Goal: Task Accomplishment & Management: Manage account settings

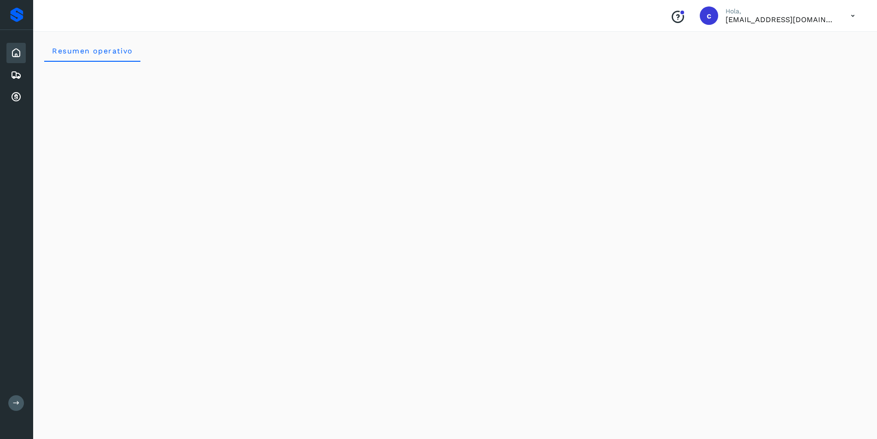
click at [849, 19] on icon at bounding box center [852, 15] width 19 height 19
click at [786, 43] on div "Cerrar sesión" at bounding box center [807, 41] width 110 height 17
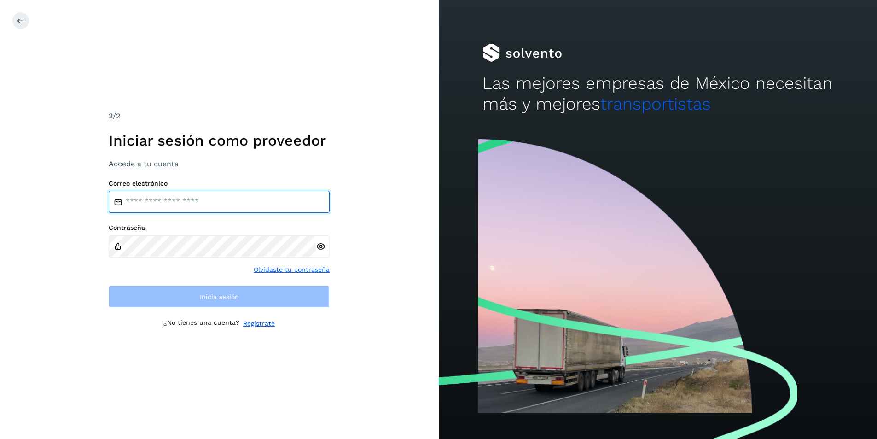
type input "**********"
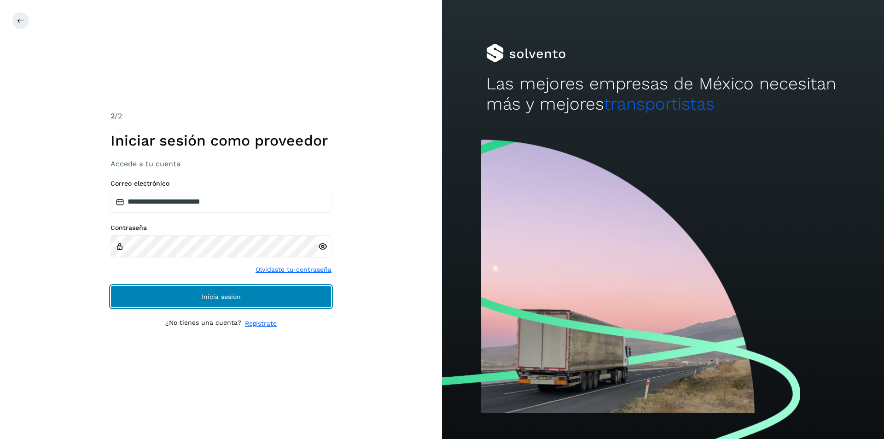
click at [202, 298] on span "Inicia sesión" at bounding box center [221, 296] width 39 height 6
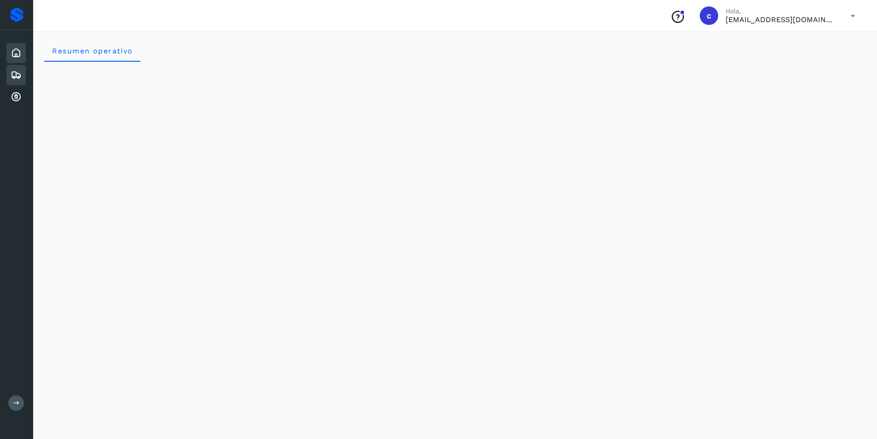
click at [11, 71] on icon at bounding box center [16, 74] width 11 height 11
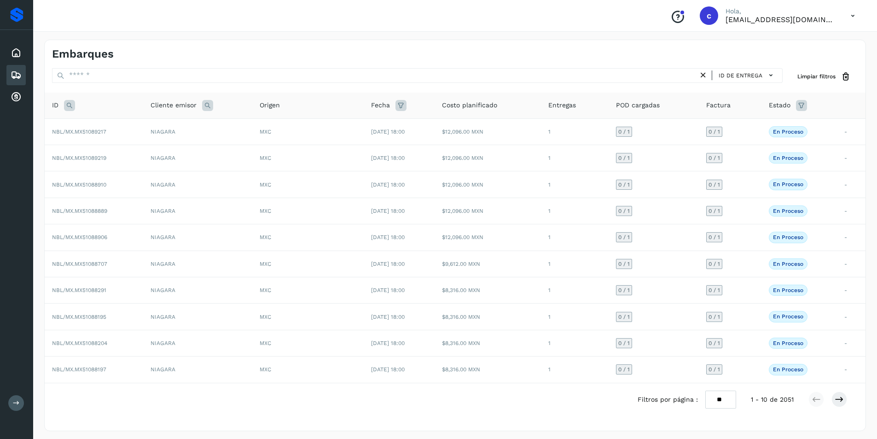
click at [73, 107] on icon at bounding box center [69, 105] width 11 height 11
click at [92, 131] on input "text" at bounding box center [130, 128] width 113 height 15
type input "********"
click at [143, 150] on button "Buscar" at bounding box center [153, 151] width 65 height 17
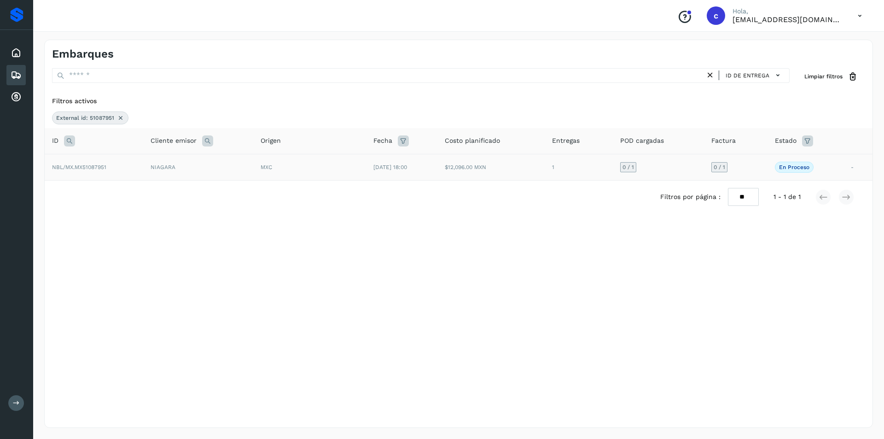
click at [111, 163] on td "NBL/MX.MX51087951" at bounding box center [94, 167] width 98 height 26
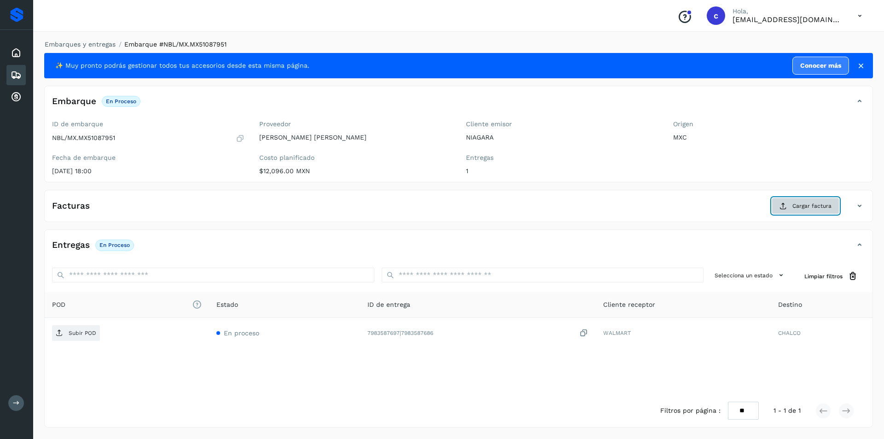
click at [795, 202] on span "Cargar factura" at bounding box center [811, 206] width 39 height 8
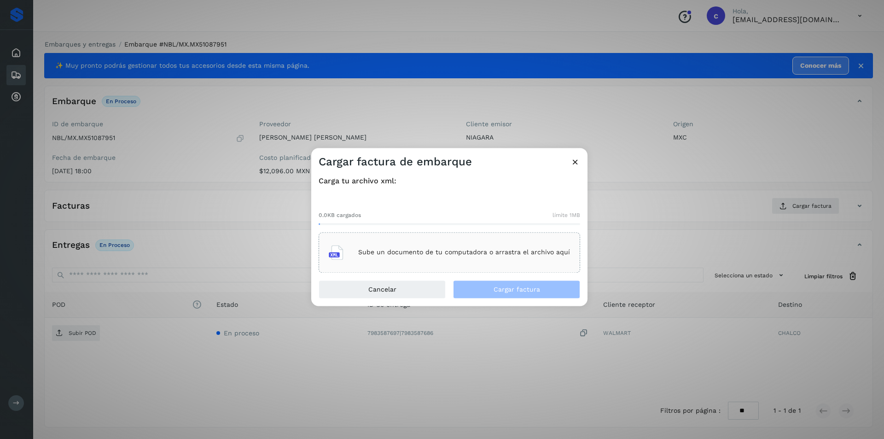
click at [461, 252] on p "Sube un documento de tu computadora o arrastra el archivo aquí" at bounding box center [464, 252] width 212 height 8
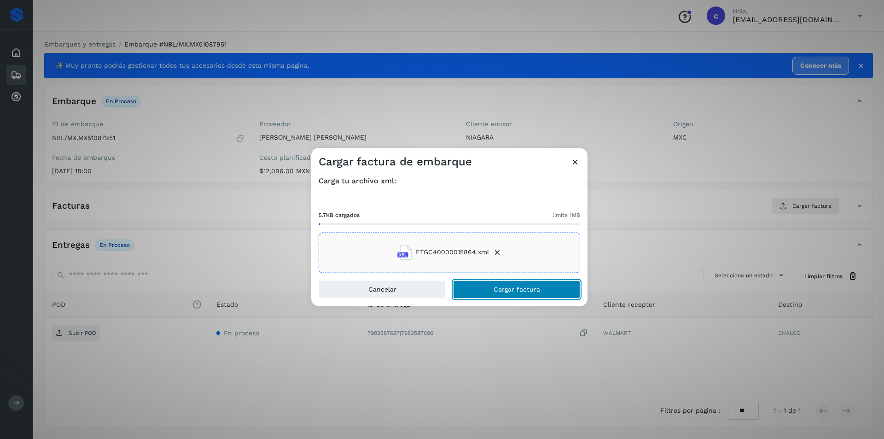
click at [533, 285] on button "Cargar factura" at bounding box center [516, 289] width 127 height 18
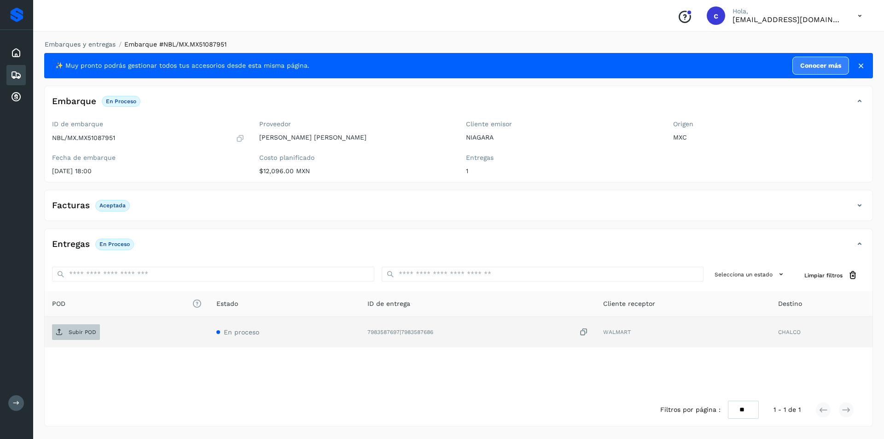
click at [87, 332] on p "Subir POD" at bounding box center [83, 332] width 28 height 6
click at [60, 338] on span "PDF" at bounding box center [67, 331] width 31 height 15
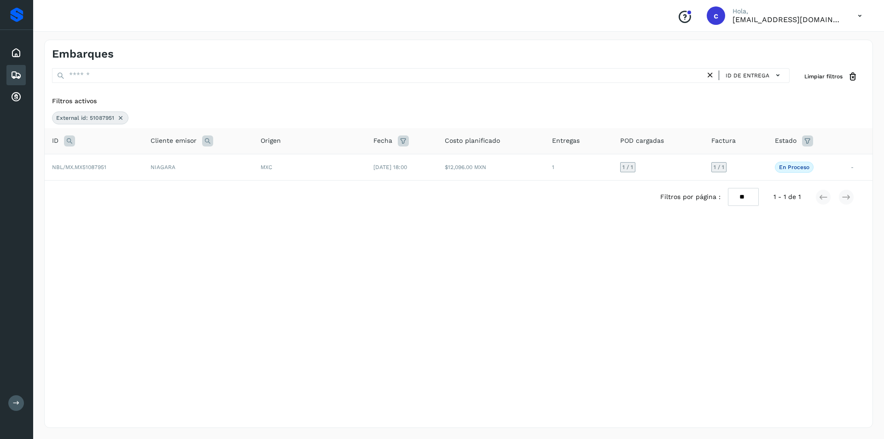
click at [66, 139] on icon at bounding box center [69, 140] width 11 height 11
click at [133, 164] on input "********" at bounding box center [130, 163] width 113 height 15
type input "********"
click at [157, 186] on span "Buscar" at bounding box center [154, 187] width 18 height 8
click at [518, 170] on td "$12,096.00 MXN" at bounding box center [491, 167] width 107 height 26
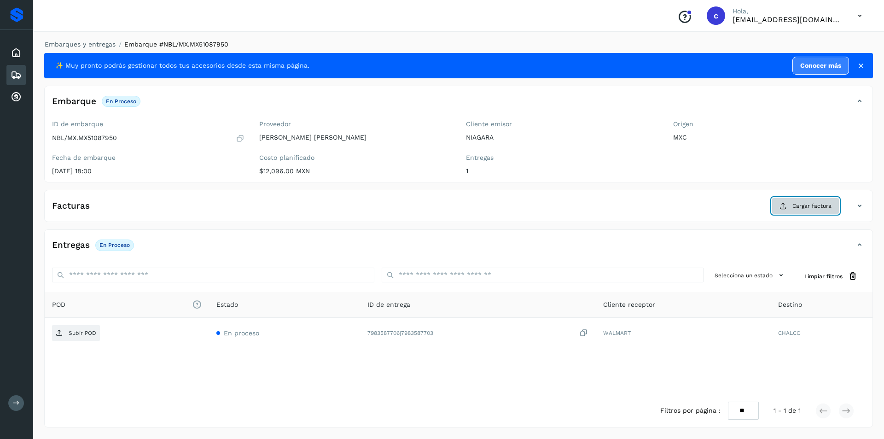
click at [791, 201] on button "Cargar factura" at bounding box center [805, 205] width 68 height 17
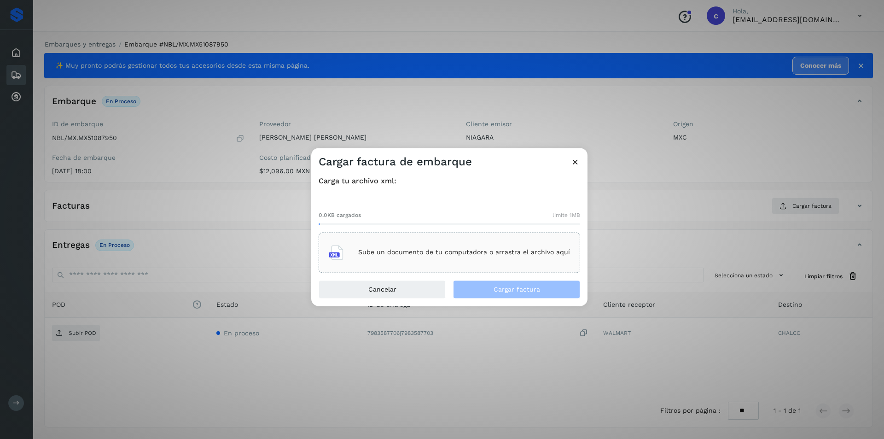
click at [485, 265] on div "Sube un documento de tu computadora o arrastra el archivo aquí" at bounding box center [448, 252] width 261 height 40
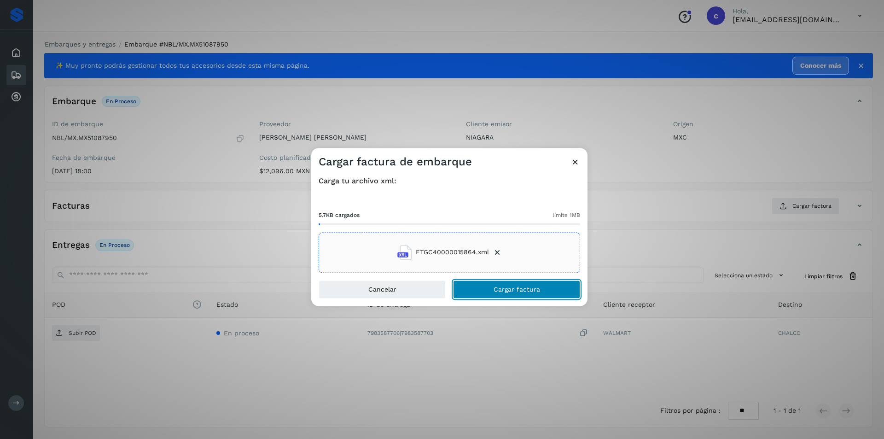
click at [514, 283] on button "Cargar factura" at bounding box center [516, 289] width 127 height 18
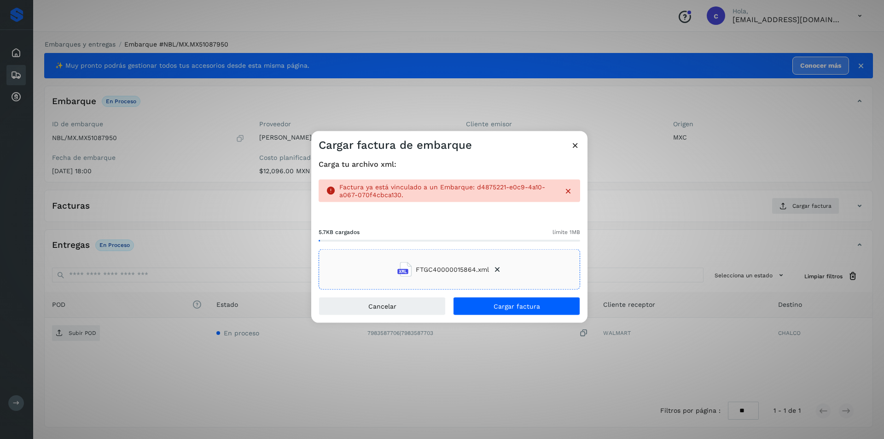
click at [576, 144] on icon at bounding box center [575, 145] width 10 height 10
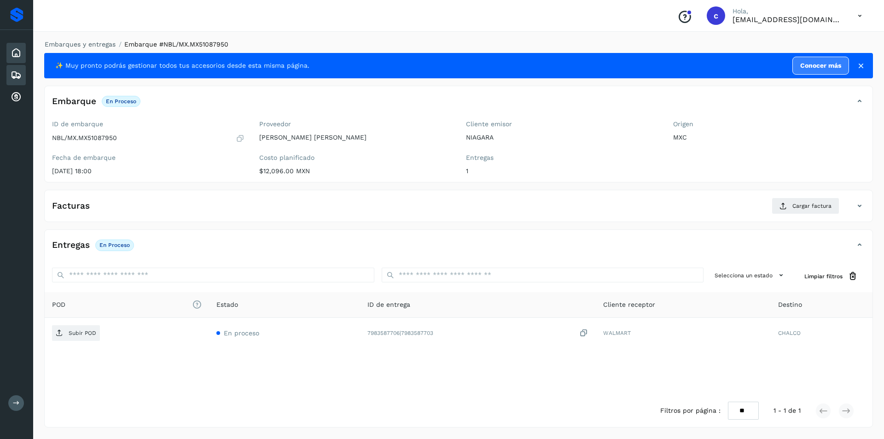
click at [17, 58] on icon at bounding box center [16, 52] width 11 height 11
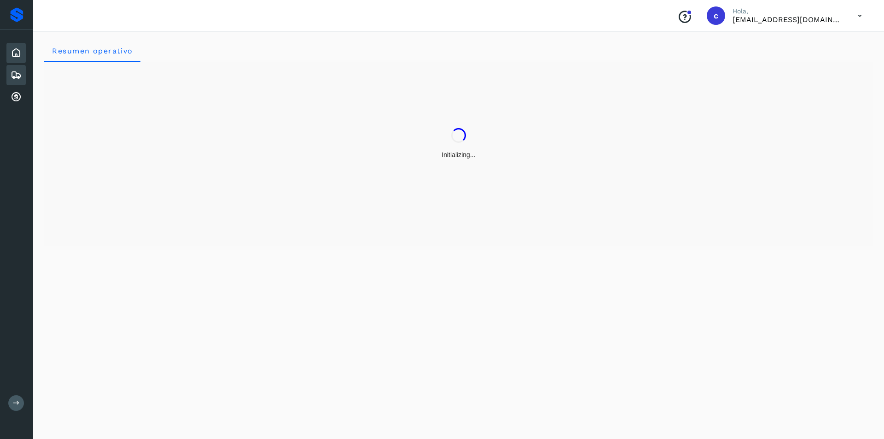
click at [17, 76] on icon at bounding box center [16, 74] width 11 height 11
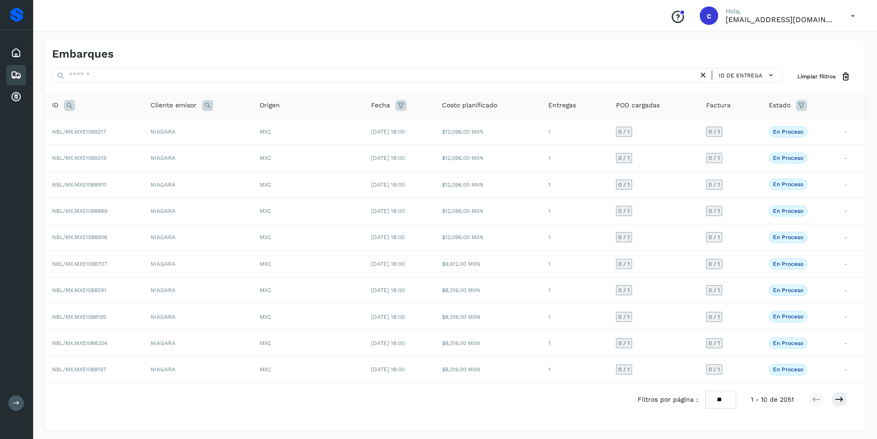
click at [69, 105] on icon at bounding box center [69, 105] width 11 height 11
click at [98, 131] on input "text" at bounding box center [130, 128] width 113 height 15
type input "********"
click at [127, 148] on button "Buscar" at bounding box center [153, 151] width 65 height 17
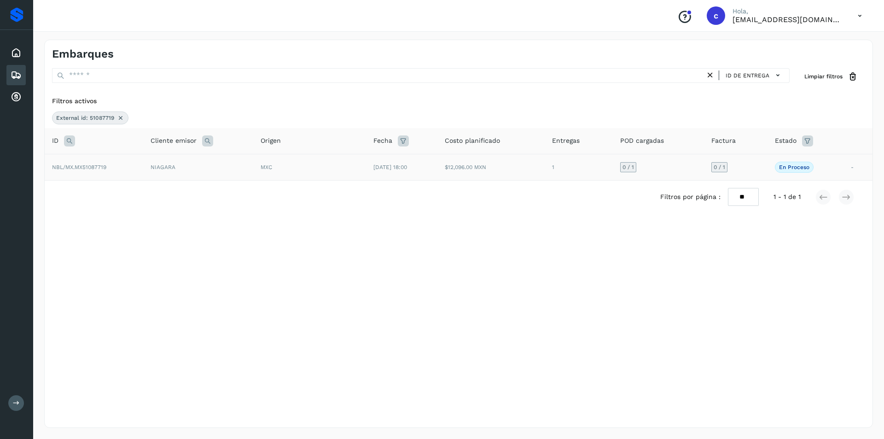
click at [366, 165] on td "[DATE] 18:00" at bounding box center [401, 167] width 71 height 26
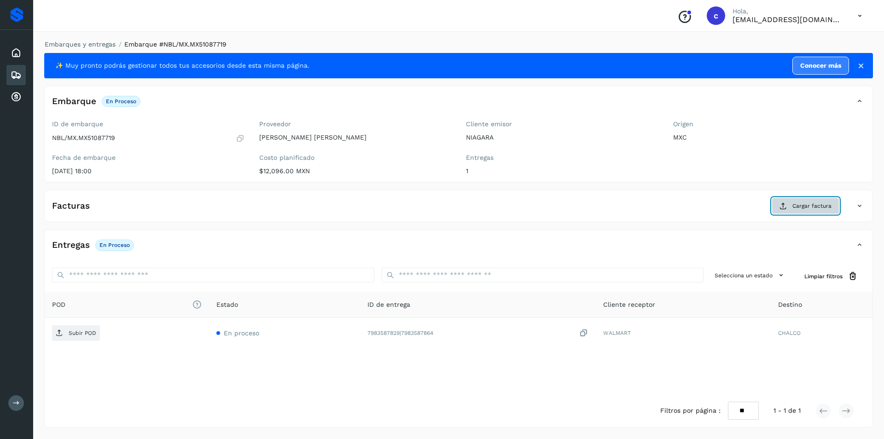
click at [799, 205] on span "Cargar factura" at bounding box center [811, 206] width 39 height 8
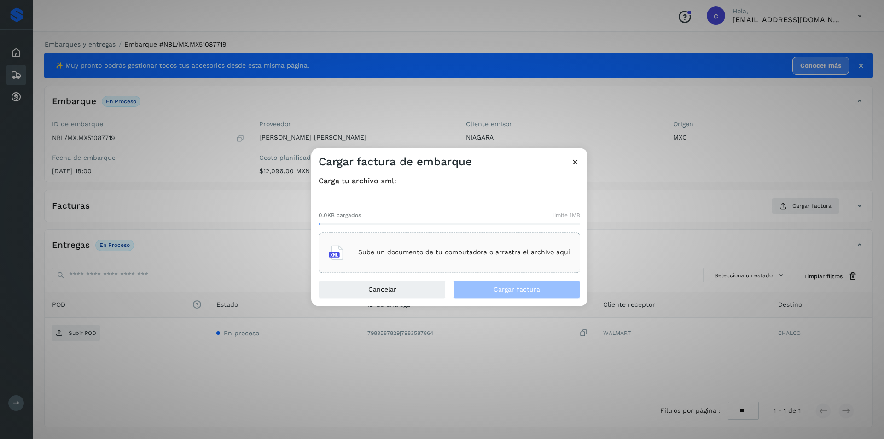
click at [360, 242] on div "Sube un documento de tu computadora o arrastra el archivo aquí" at bounding box center [449, 252] width 241 height 25
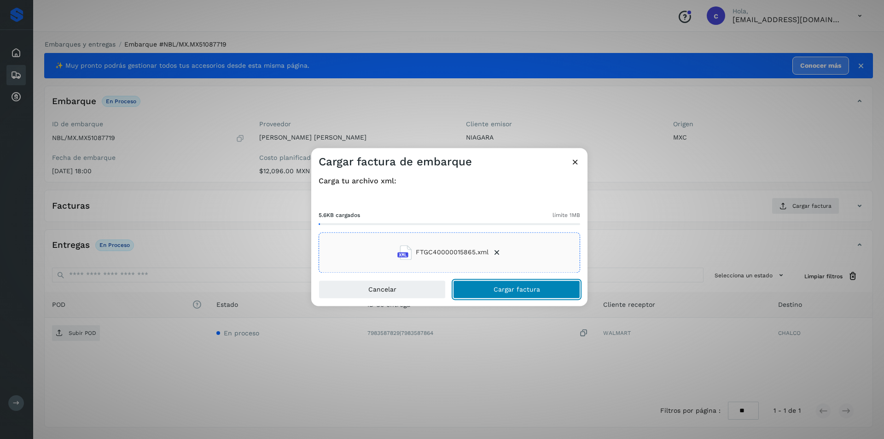
click at [516, 289] on span "Cargar factura" at bounding box center [516, 289] width 46 height 6
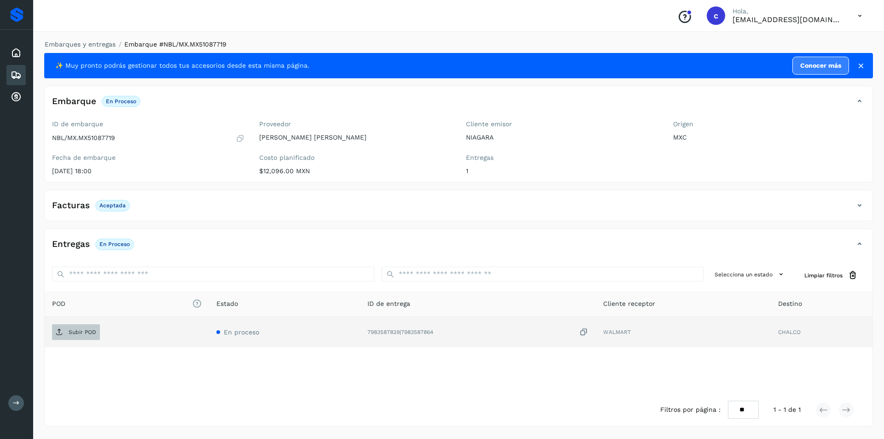
click at [72, 327] on span "Subir POD" at bounding box center [76, 331] width 48 height 15
click at [69, 335] on p "PDF" at bounding box center [74, 332] width 11 height 6
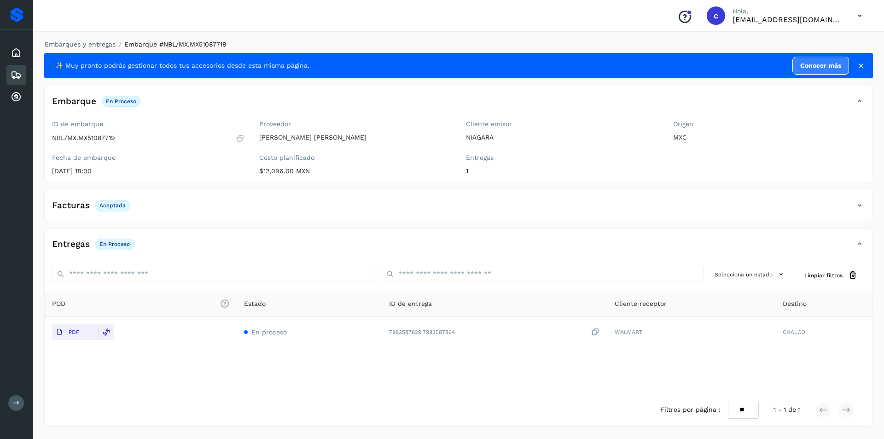
click at [9, 77] on div "Embarques" at bounding box center [15, 75] width 19 height 20
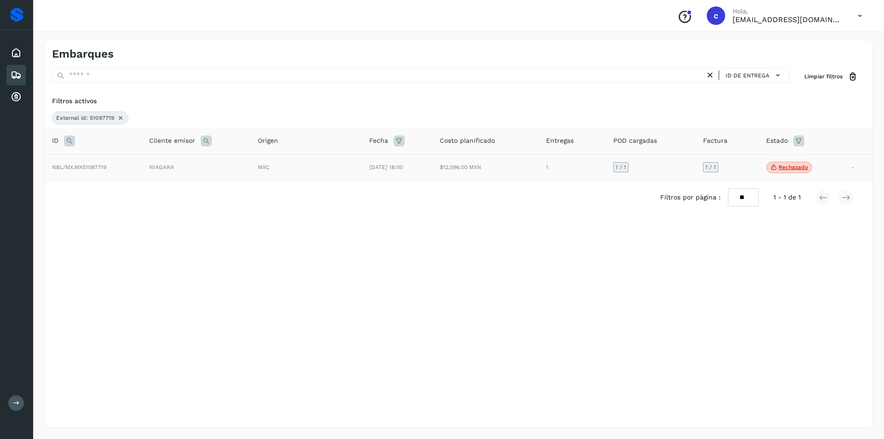
click at [798, 167] on p "Rechazado" at bounding box center [792, 167] width 29 height 6
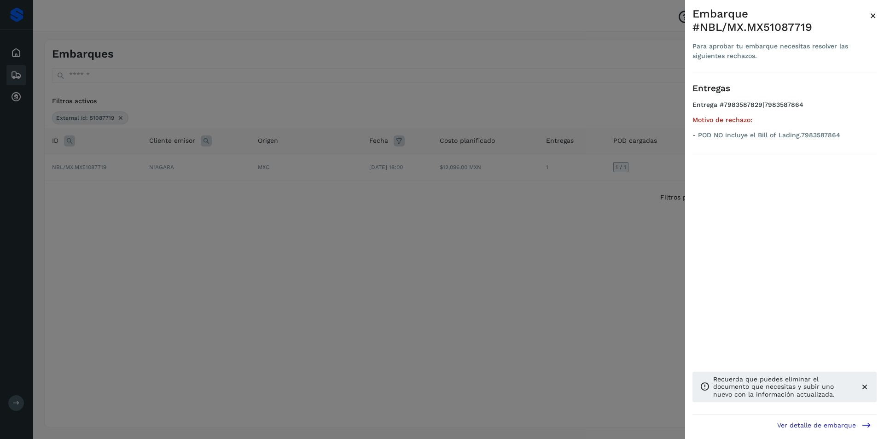
click at [592, 200] on div at bounding box center [442, 219] width 884 height 439
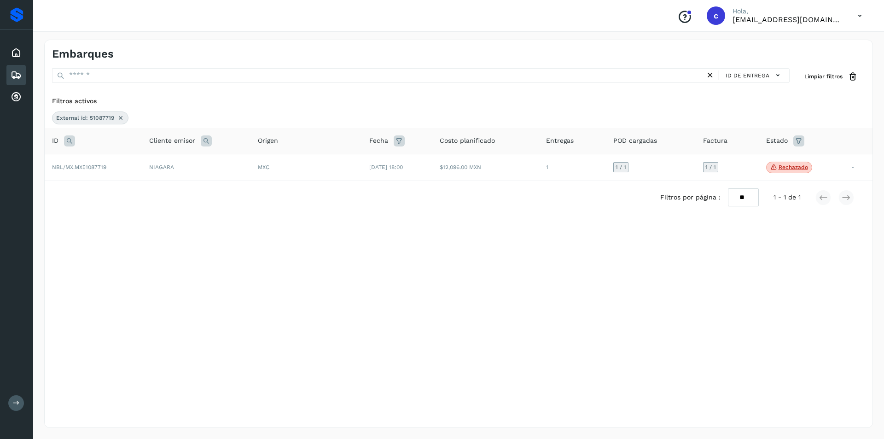
click at [123, 118] on icon at bounding box center [120, 117] width 7 height 7
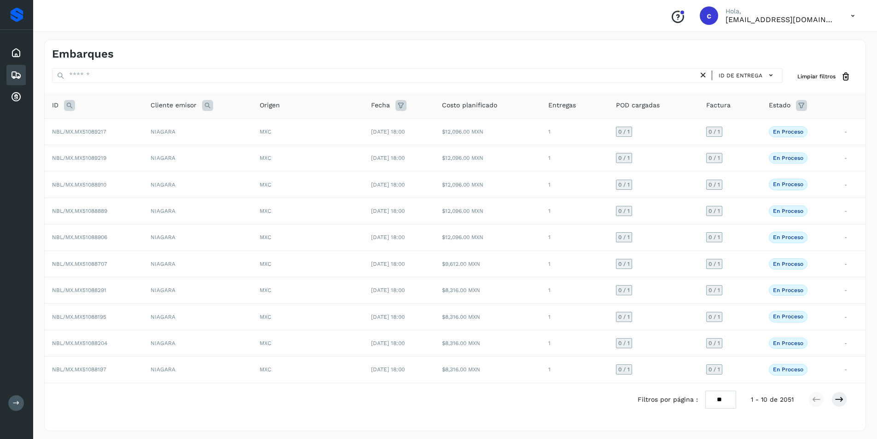
click at [70, 105] on icon at bounding box center [69, 105] width 11 height 11
click at [92, 126] on input "text" at bounding box center [130, 128] width 113 height 15
type input "********"
click at [150, 151] on span "Buscar" at bounding box center [154, 151] width 18 height 8
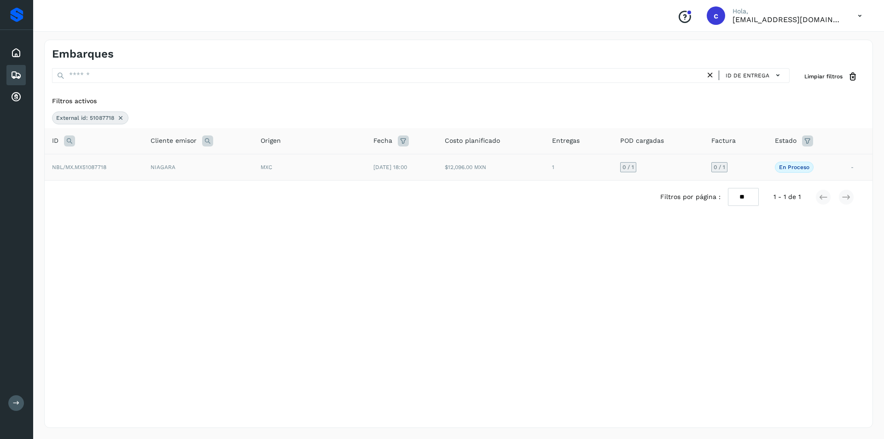
click at [389, 168] on span "[DATE] 18:00" at bounding box center [390, 167] width 34 height 6
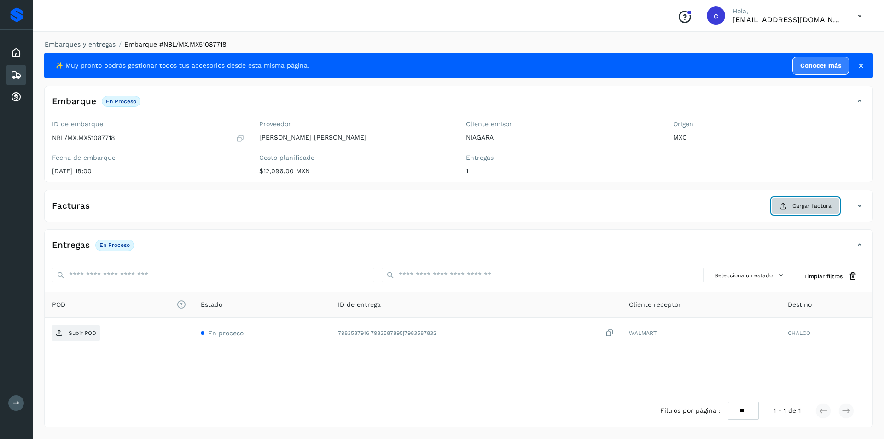
click at [792, 208] on button "Cargar factura" at bounding box center [805, 205] width 68 height 17
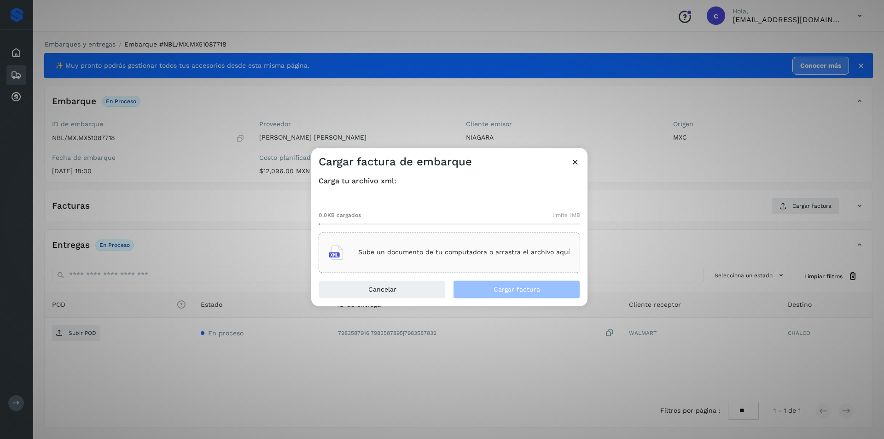
click at [509, 264] on div "Sube un documento de tu computadora o arrastra el archivo aquí" at bounding box center [449, 252] width 241 height 25
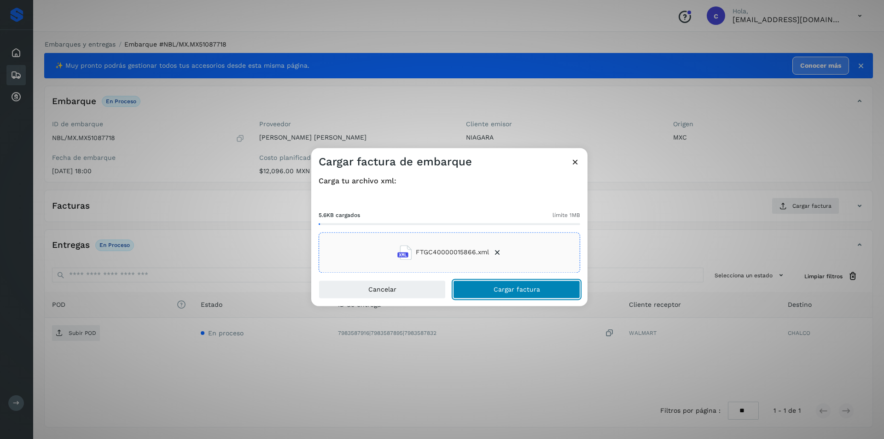
click at [533, 295] on button "Cargar factura" at bounding box center [516, 289] width 127 height 18
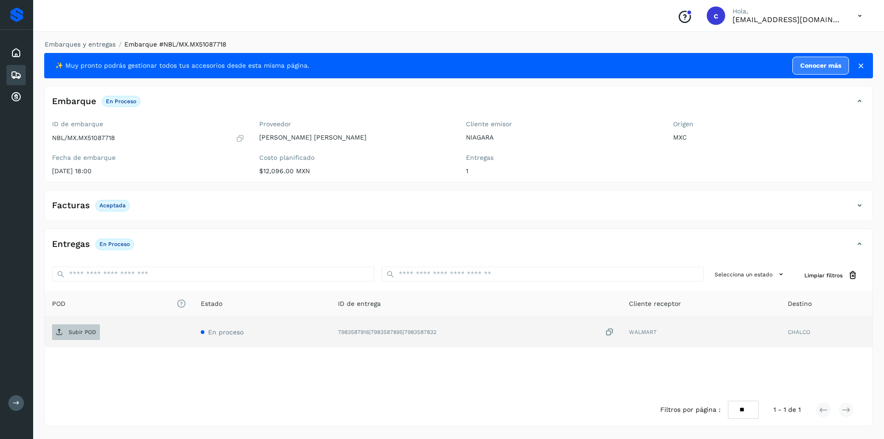
click at [68, 333] on span "Subir POD" at bounding box center [76, 331] width 48 height 15
click at [73, 339] on span "PDF" at bounding box center [67, 331] width 31 height 15
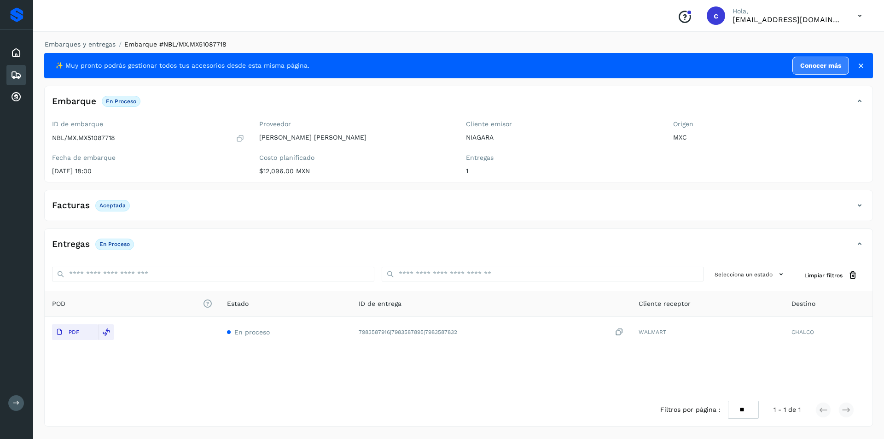
click at [17, 68] on div "Embarques" at bounding box center [15, 75] width 19 height 20
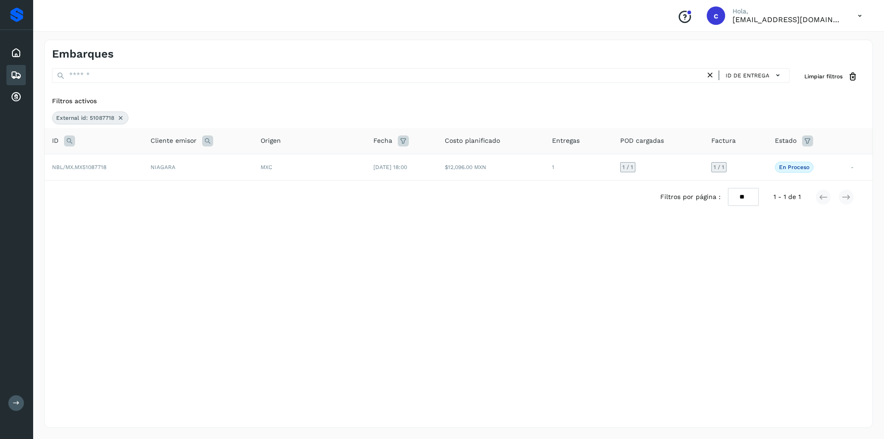
click at [118, 119] on icon at bounding box center [120, 117] width 7 height 7
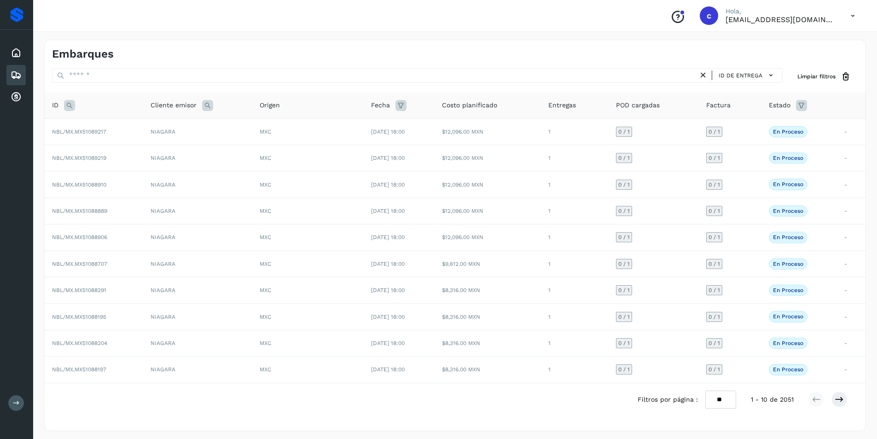
click at [67, 103] on icon at bounding box center [69, 105] width 11 height 11
click at [92, 125] on input "text" at bounding box center [130, 128] width 113 height 15
type input "********"
click at [152, 153] on span "Buscar" at bounding box center [154, 151] width 18 height 8
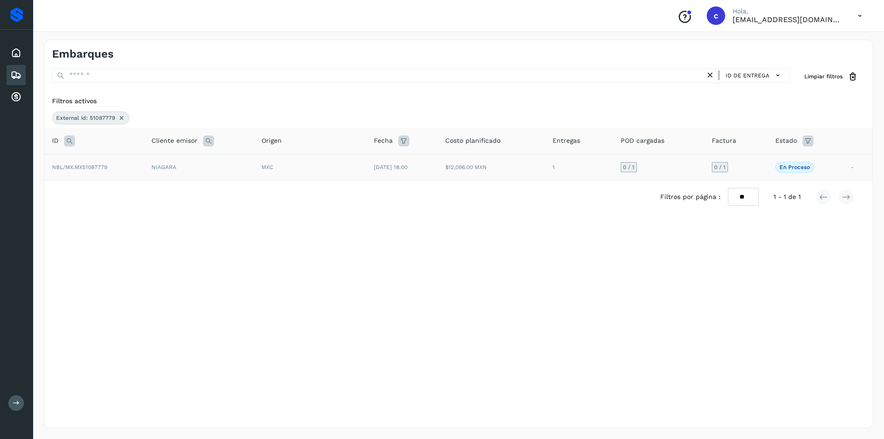
click at [110, 168] on td "NBL/MX.MX51087779" at bounding box center [94, 167] width 99 height 26
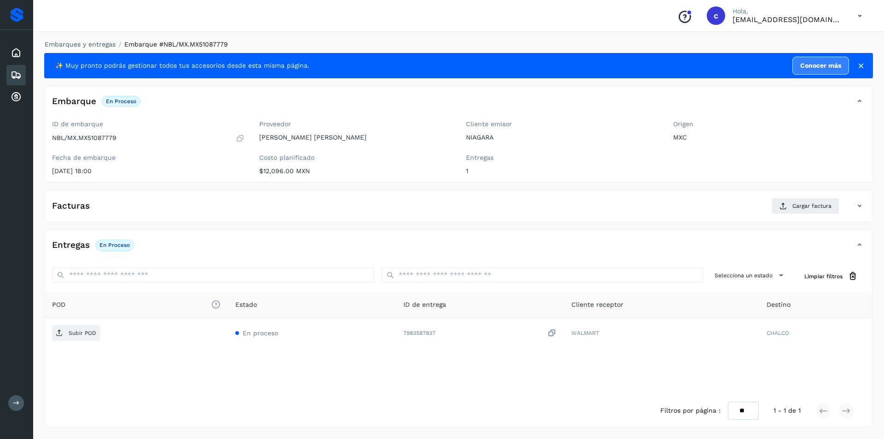
click at [771, 205] on div "Facturas Cargar factura" at bounding box center [449, 205] width 809 height 17
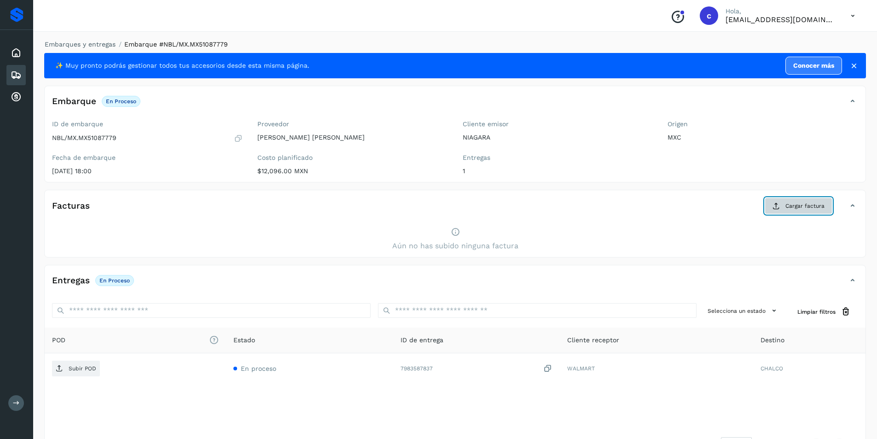
click at [783, 205] on button "Cargar factura" at bounding box center [798, 205] width 68 height 17
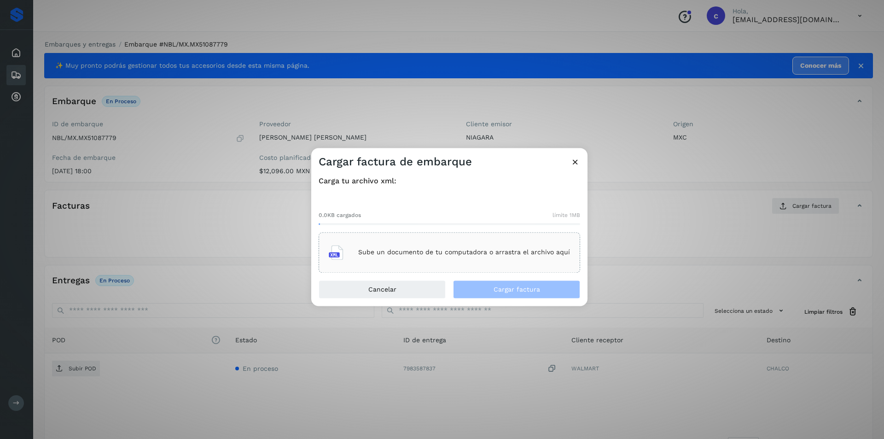
click at [482, 249] on p "Sube un documento de tu computadora o arrastra el archivo aquí" at bounding box center [464, 252] width 212 height 8
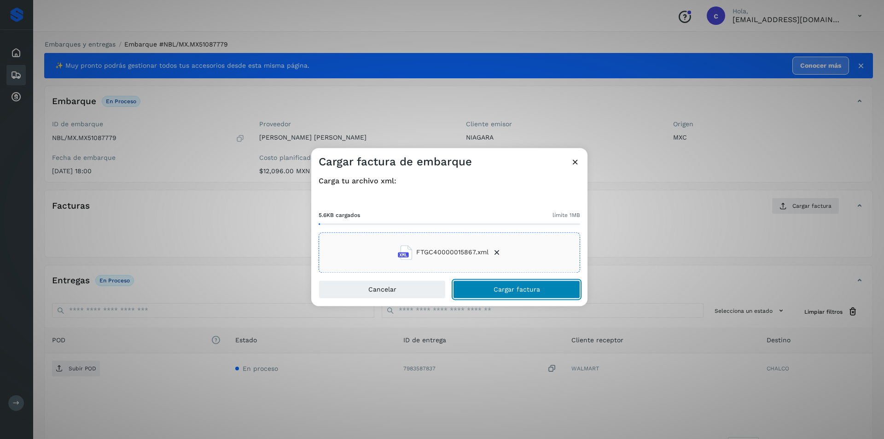
click at [531, 291] on span "Cargar factura" at bounding box center [516, 289] width 46 height 6
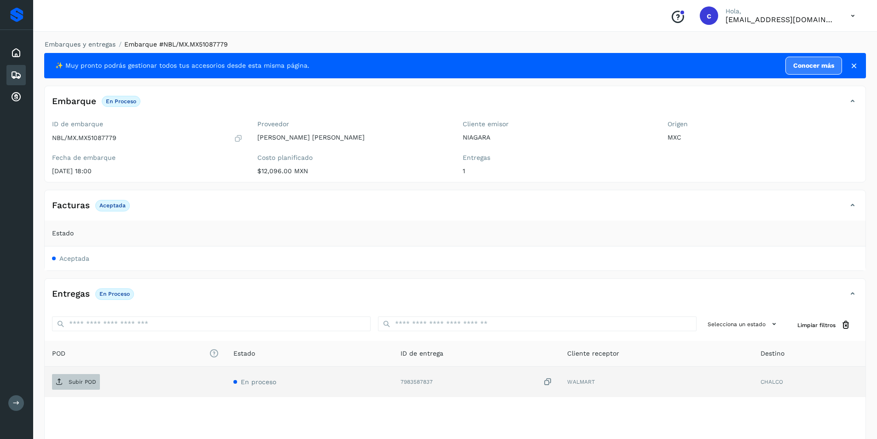
click at [81, 377] on span "Subir POD" at bounding box center [76, 381] width 48 height 15
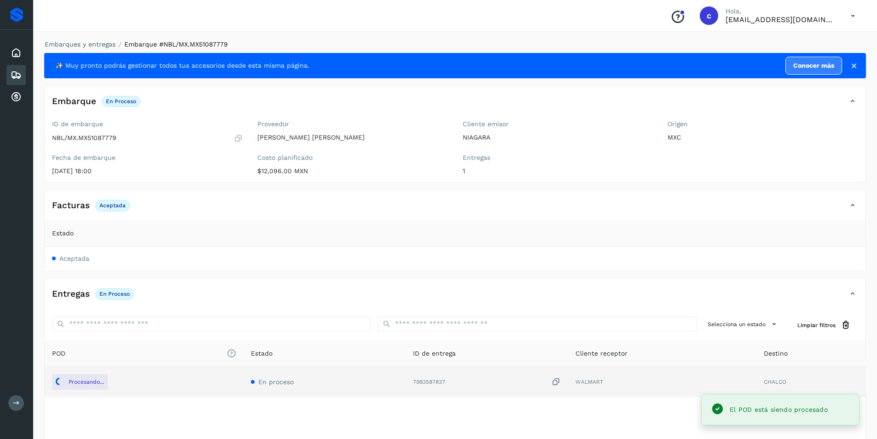
click at [122, 207] on p "Aceptada" at bounding box center [112, 205] width 26 height 6
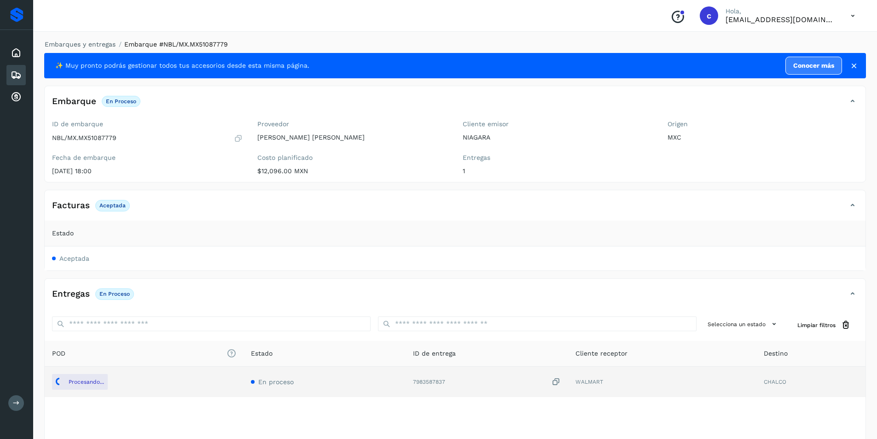
click at [846, 208] on div "Facturas Aceptada" at bounding box center [446, 205] width 802 height 16
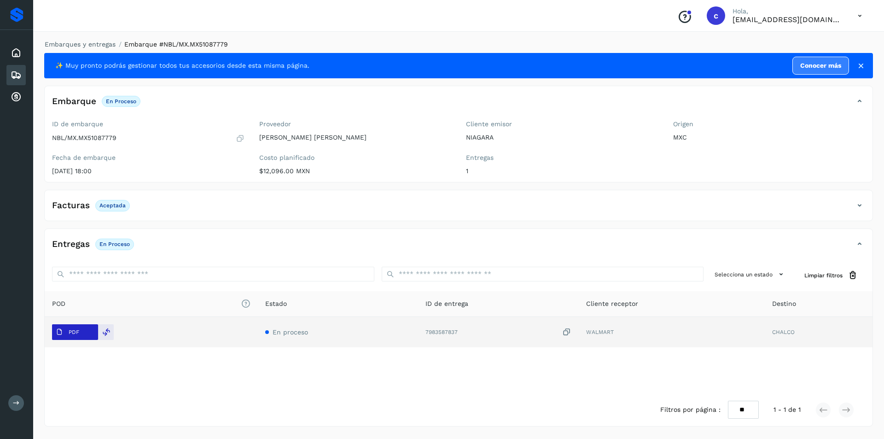
click at [75, 332] on p "PDF" at bounding box center [74, 332] width 11 height 6
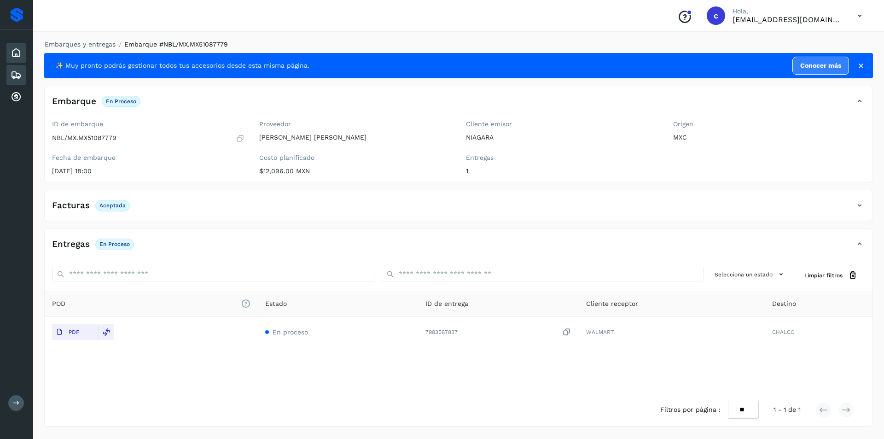
click at [15, 54] on icon at bounding box center [16, 52] width 11 height 11
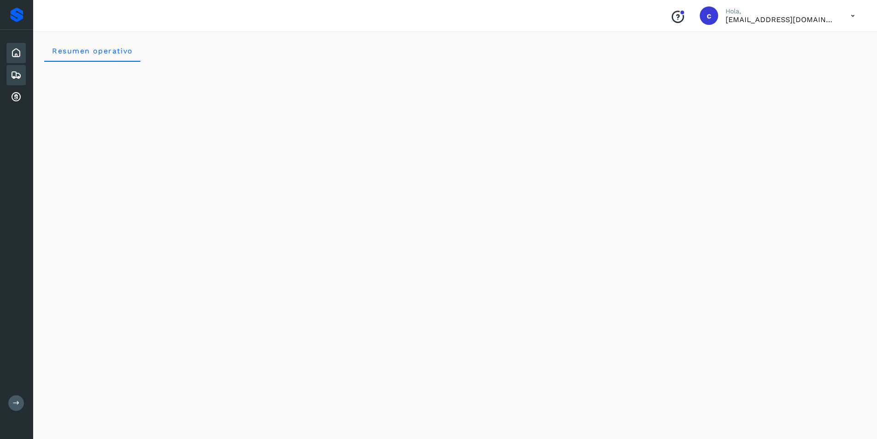
click at [9, 71] on div "Embarques" at bounding box center [15, 75] width 19 height 20
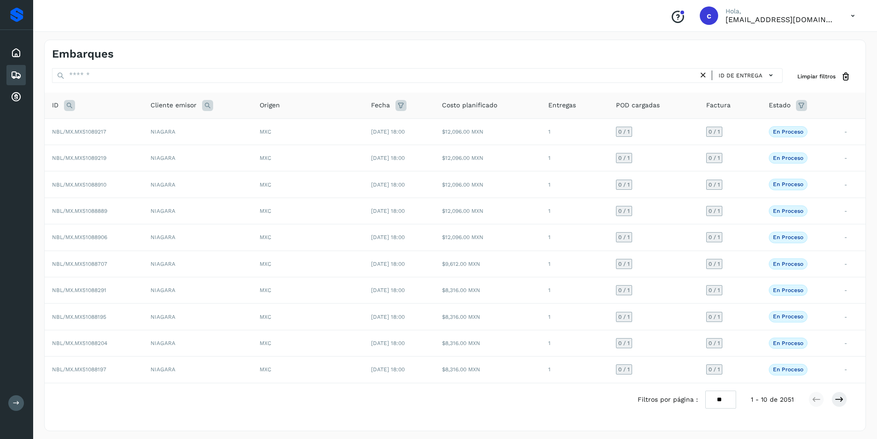
click at [70, 101] on icon at bounding box center [69, 105] width 11 height 11
click at [116, 127] on input "text" at bounding box center [130, 128] width 113 height 15
type input "********"
click at [147, 153] on span "Buscar" at bounding box center [154, 151] width 18 height 8
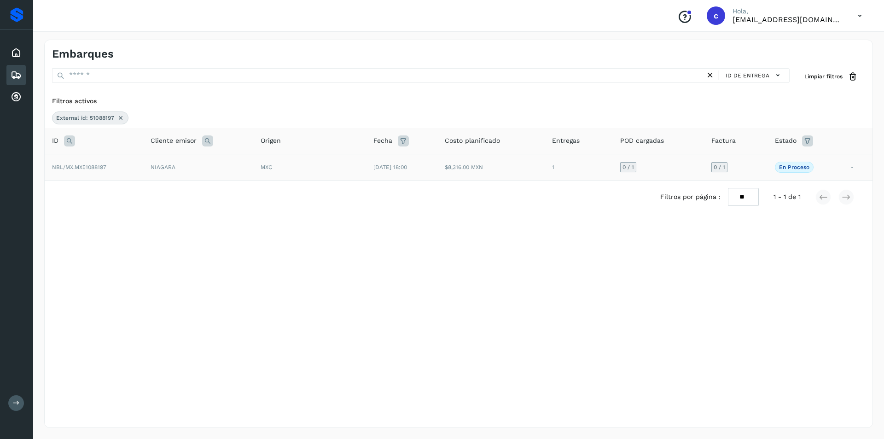
click at [474, 175] on td "$8,316.00 MXN" at bounding box center [490, 167] width 107 height 26
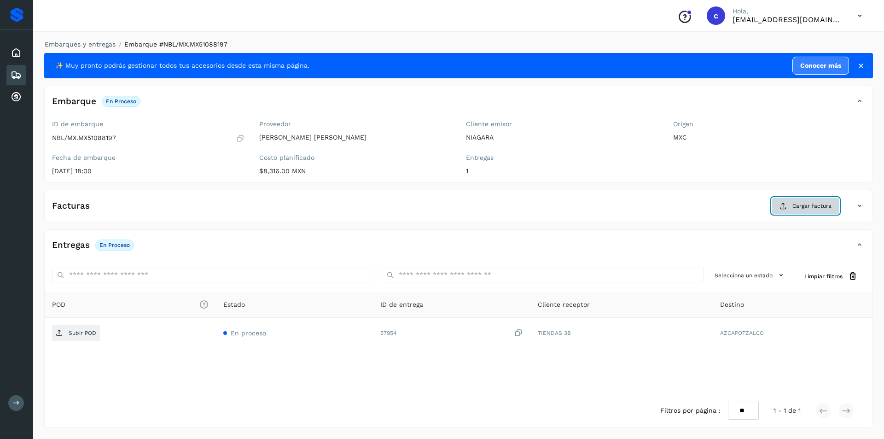
click at [785, 202] on icon at bounding box center [782, 205] width 7 height 7
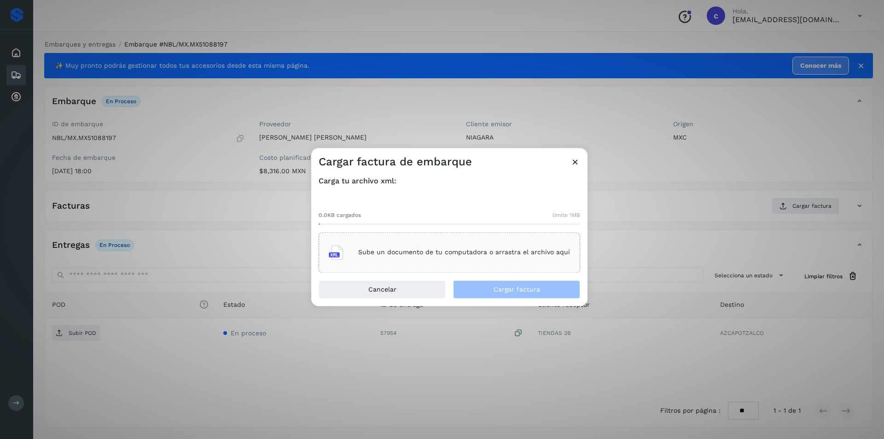
click at [503, 252] on p "Sube un documento de tu computadora o arrastra el archivo aquí" at bounding box center [464, 252] width 212 height 8
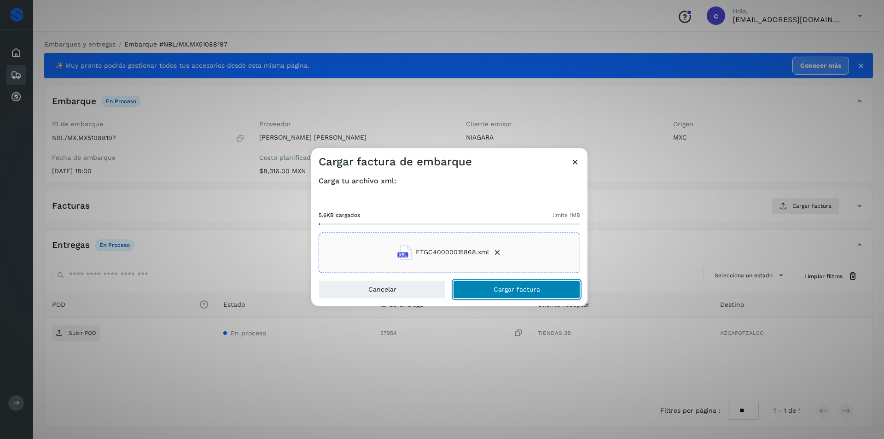
click at [530, 295] on button "Cargar factura" at bounding box center [516, 289] width 127 height 18
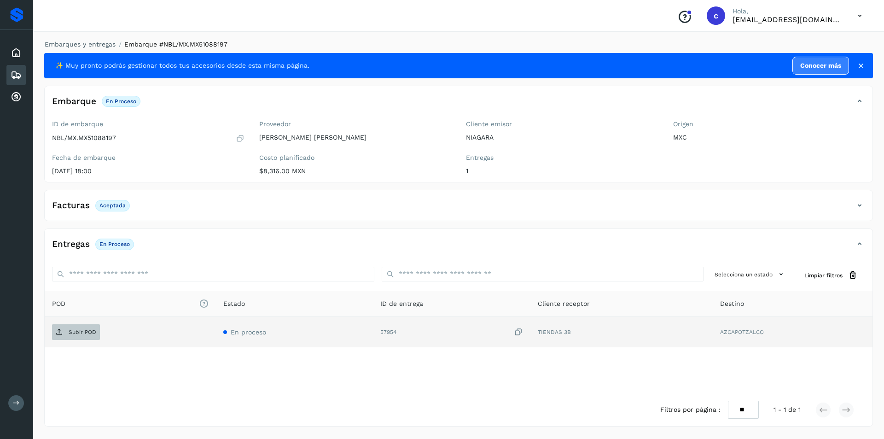
click at [72, 334] on p "Subir POD" at bounding box center [83, 332] width 28 height 6
click at [60, 330] on icon at bounding box center [59, 331] width 7 height 7
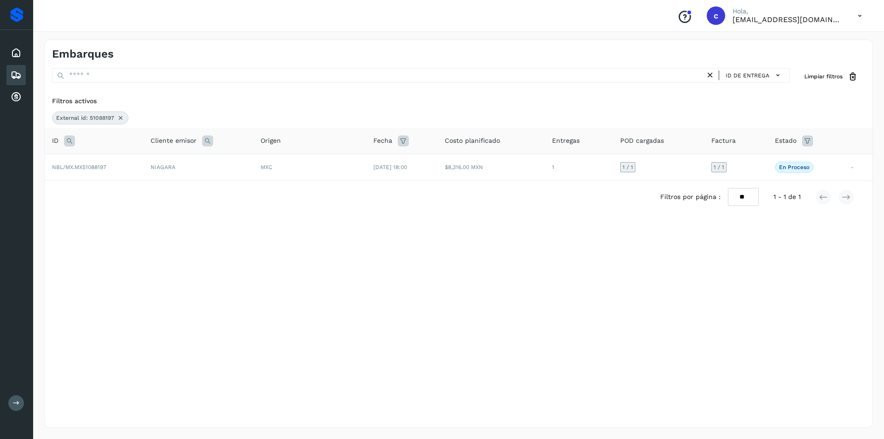
click at [118, 116] on icon at bounding box center [120, 117] width 7 height 7
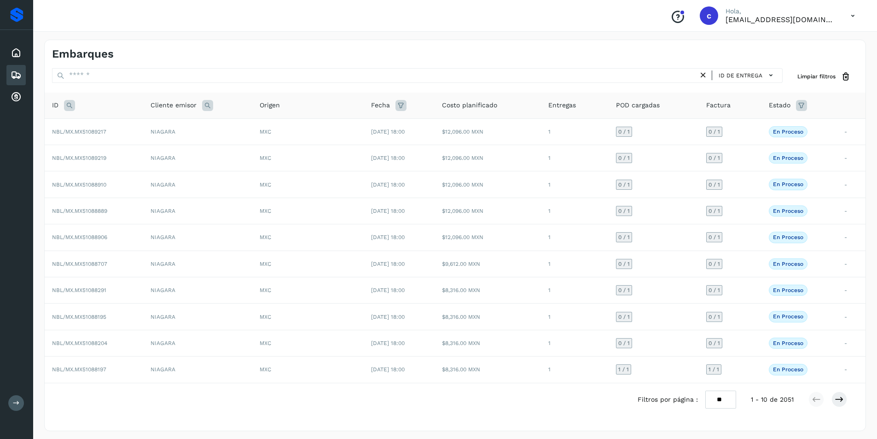
click at [68, 105] on icon at bounding box center [69, 105] width 11 height 11
click at [104, 132] on input "text" at bounding box center [130, 128] width 113 height 15
type input "********"
click at [133, 145] on button "Buscar" at bounding box center [153, 151] width 65 height 17
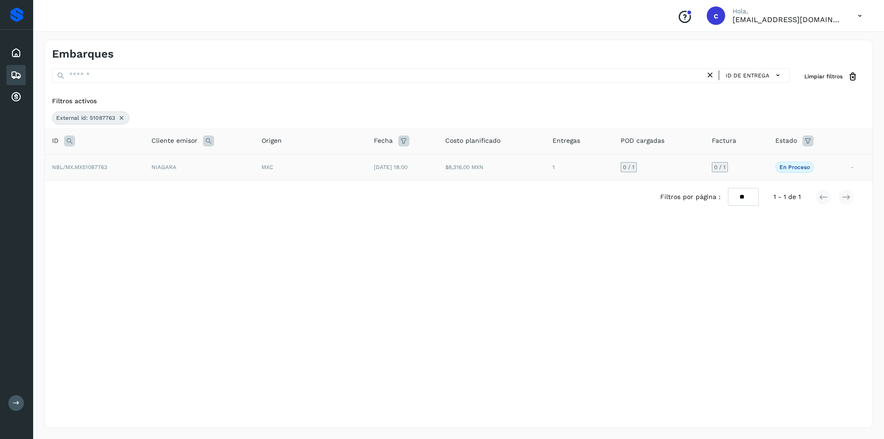
click at [124, 165] on td "NBL/MX.MX51087763" at bounding box center [94, 167] width 99 height 26
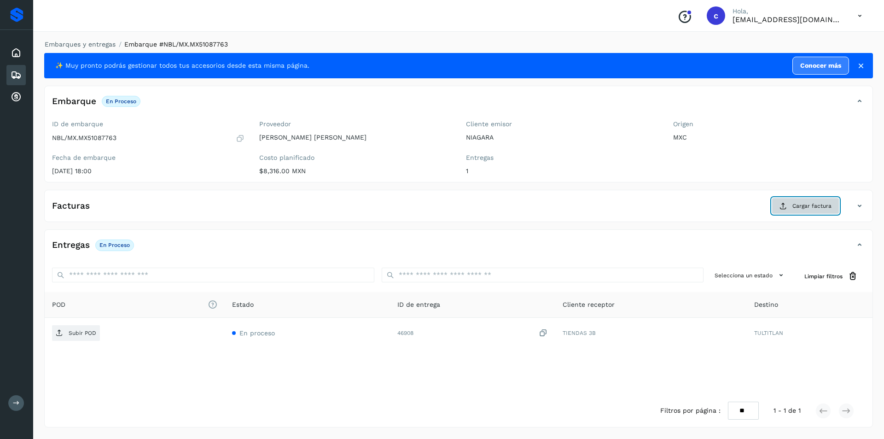
click at [814, 203] on span "Cargar factura" at bounding box center [811, 206] width 39 height 8
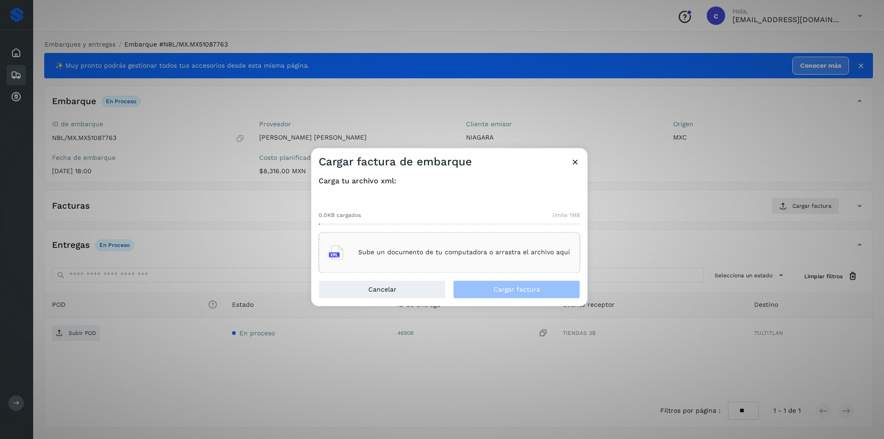
click at [504, 246] on div "Sube un documento de tu computadora o arrastra el archivo aquí" at bounding box center [449, 252] width 241 height 25
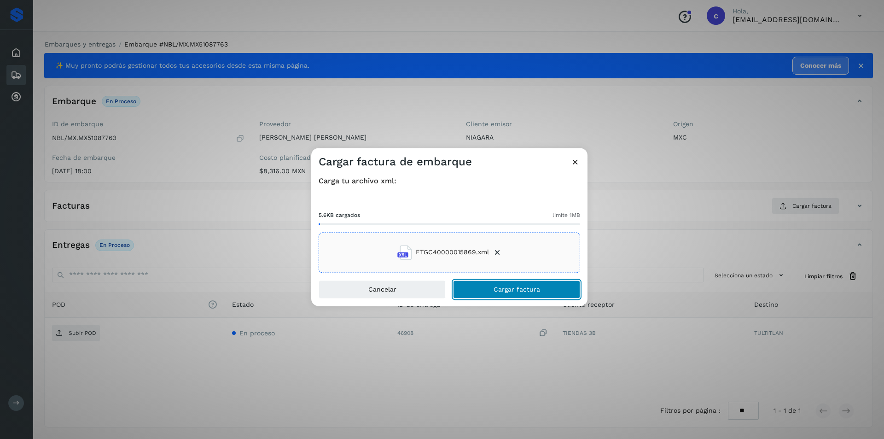
click at [509, 282] on button "Cargar factura" at bounding box center [516, 289] width 127 height 18
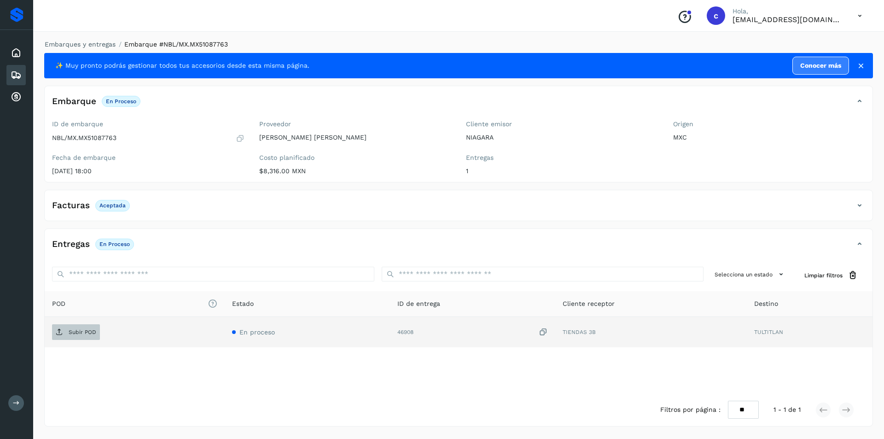
click at [78, 332] on p "Subir POD" at bounding box center [83, 332] width 28 height 6
click at [82, 335] on span "PDF" at bounding box center [67, 331] width 31 height 15
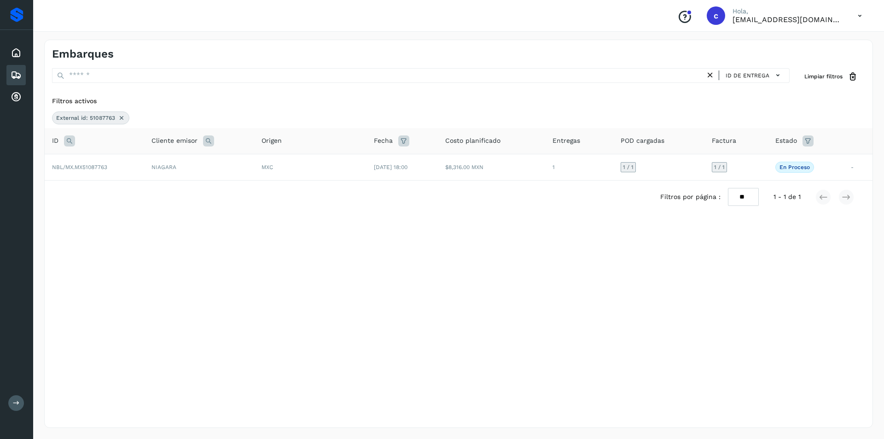
click at [122, 118] on icon at bounding box center [121, 117] width 7 height 7
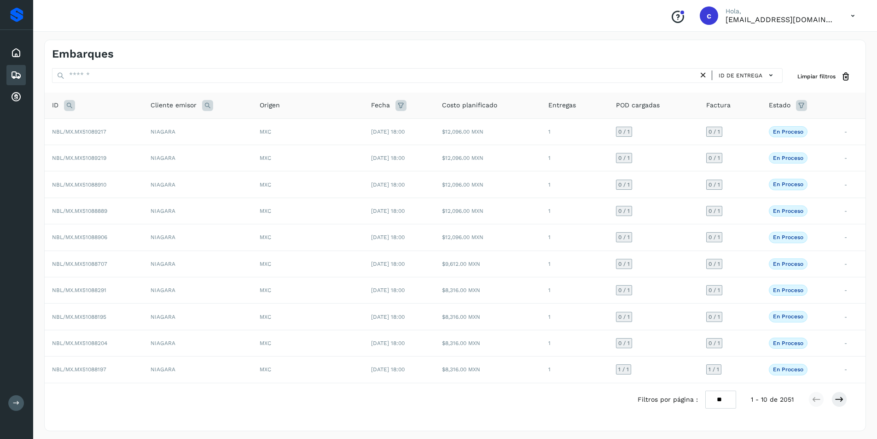
click at [66, 109] on icon at bounding box center [69, 105] width 11 height 11
click at [96, 128] on input "text" at bounding box center [130, 128] width 113 height 15
type input "********"
click at [141, 146] on button "Buscar" at bounding box center [153, 151] width 65 height 17
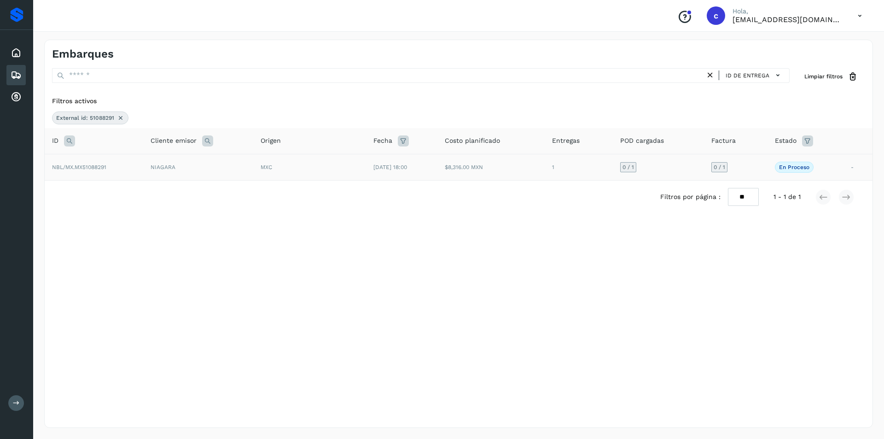
click at [136, 164] on td "NBL/MX.MX51088291" at bounding box center [94, 167] width 98 height 26
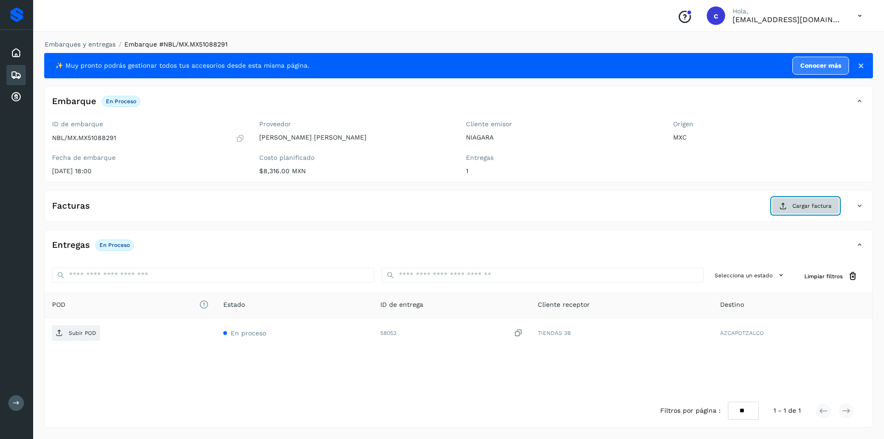
click at [778, 201] on button "Cargar factura" at bounding box center [805, 205] width 68 height 17
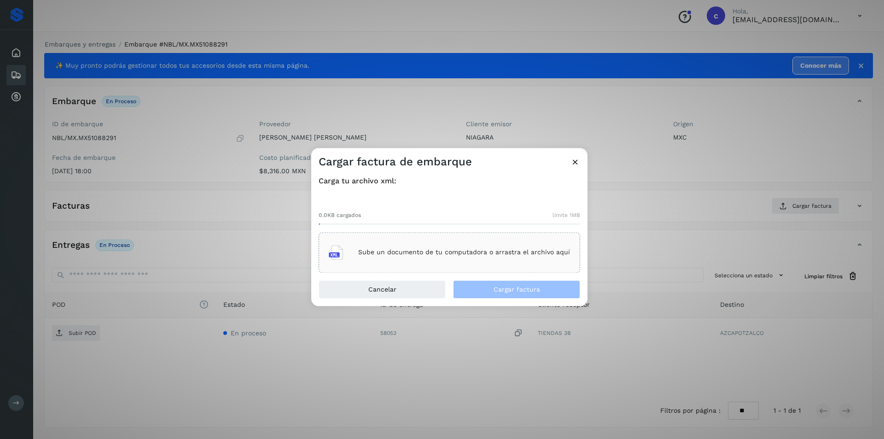
click at [429, 247] on div "Sube un documento de tu computadora o arrastra el archivo aquí" at bounding box center [449, 252] width 241 height 25
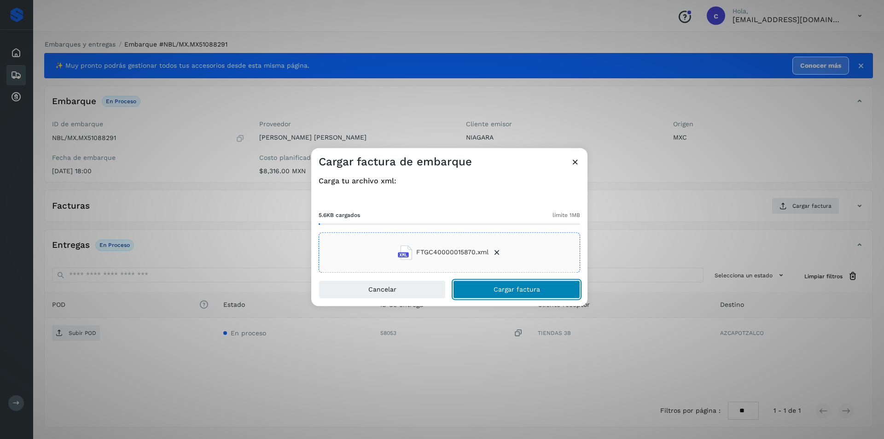
click at [543, 289] on button "Cargar factura" at bounding box center [516, 289] width 127 height 18
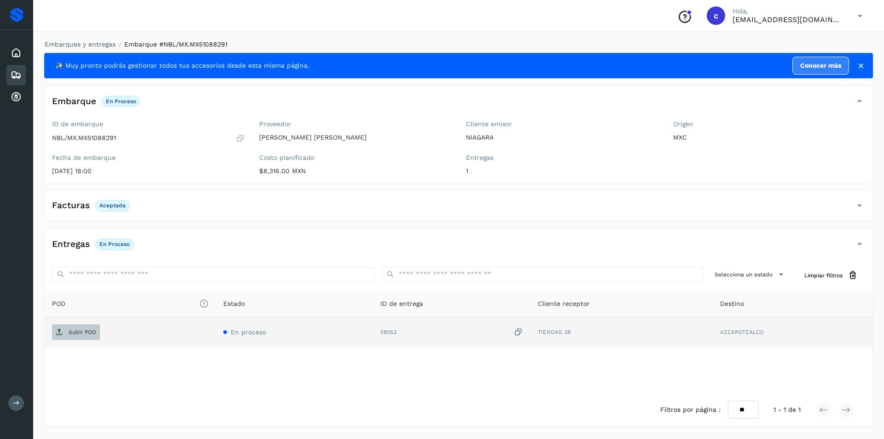
click at [71, 324] on span "Subir POD" at bounding box center [76, 331] width 48 height 15
click at [76, 335] on p "PDF" at bounding box center [74, 332] width 11 height 6
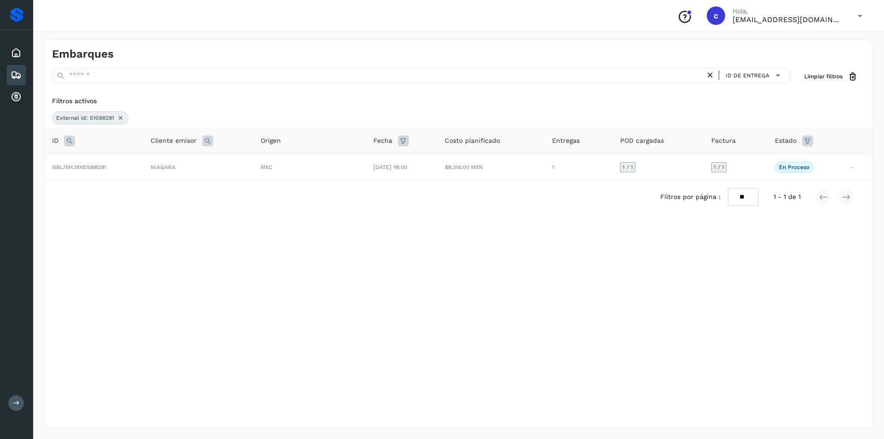
click at [119, 117] on icon at bounding box center [120, 117] width 7 height 7
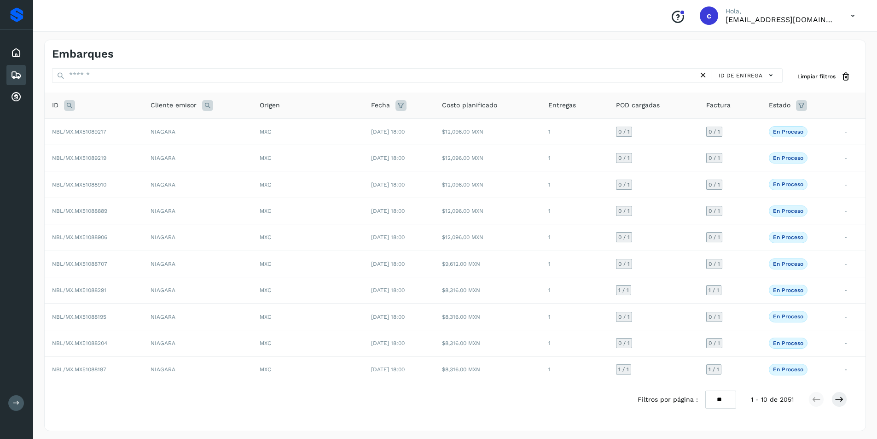
click at [71, 102] on icon at bounding box center [69, 105] width 11 height 11
click at [162, 125] on input "text" at bounding box center [130, 128] width 113 height 15
type input "********"
click at [156, 151] on span "Buscar" at bounding box center [154, 151] width 18 height 8
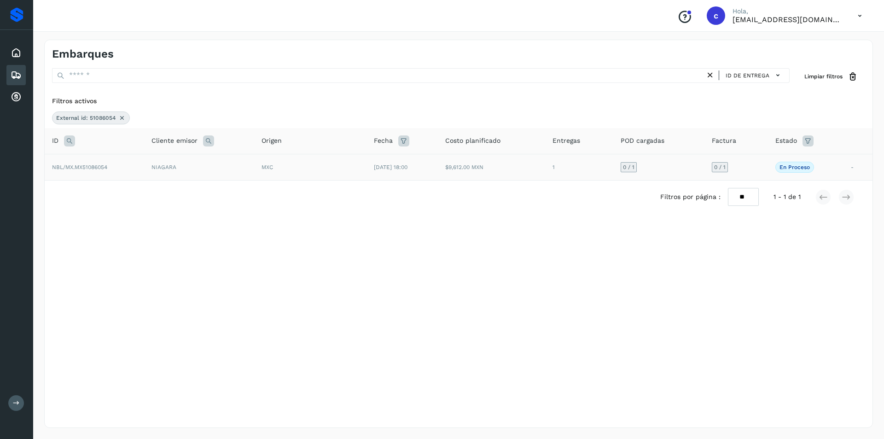
click at [480, 177] on td "$9,612.00 MXN" at bounding box center [491, 167] width 107 height 26
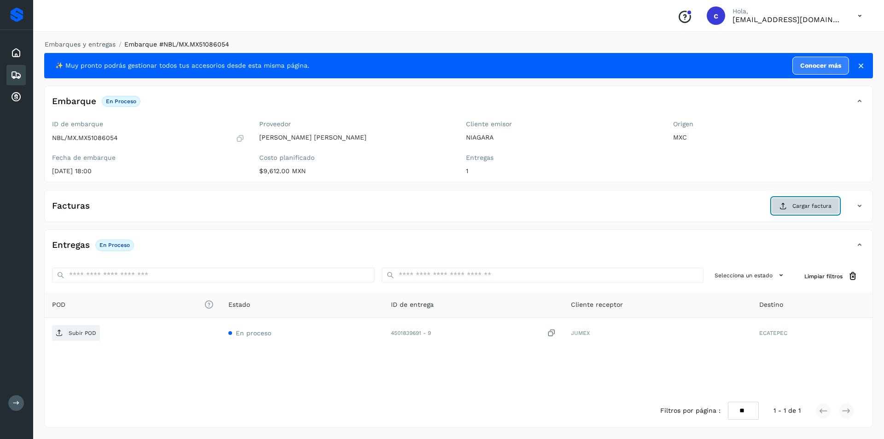
click at [820, 207] on span "Cargar factura" at bounding box center [811, 206] width 39 height 8
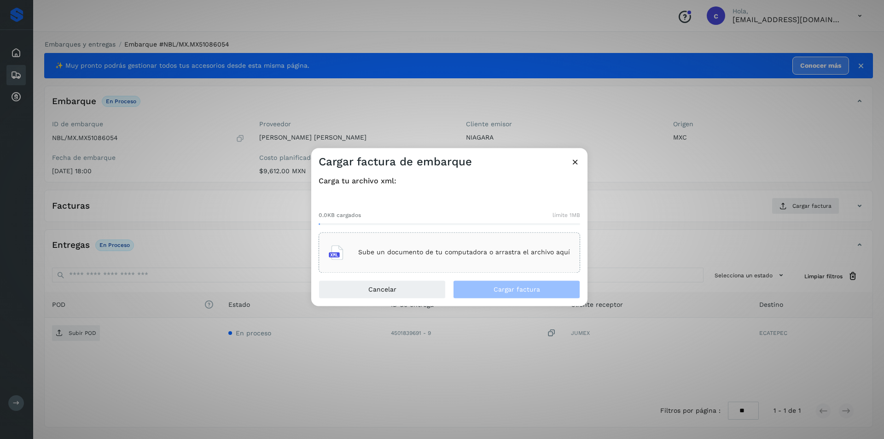
click at [512, 246] on div "Sube un documento de tu computadora o arrastra el archivo aquí" at bounding box center [449, 252] width 241 height 25
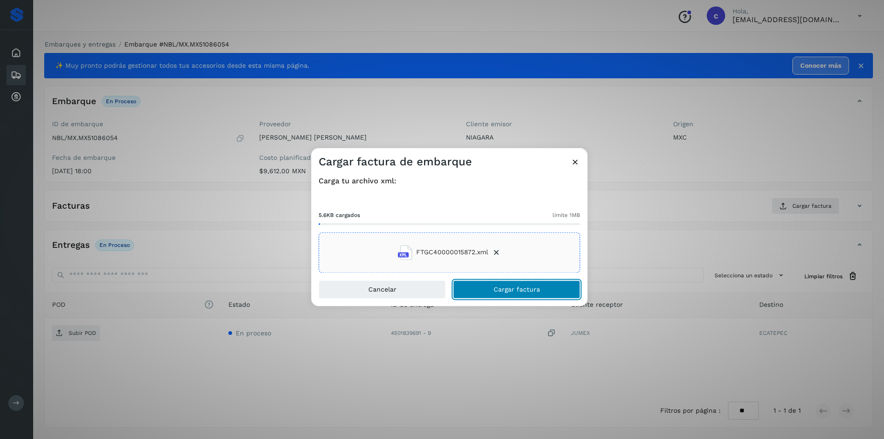
click at [526, 290] on span "Cargar factura" at bounding box center [516, 289] width 46 height 6
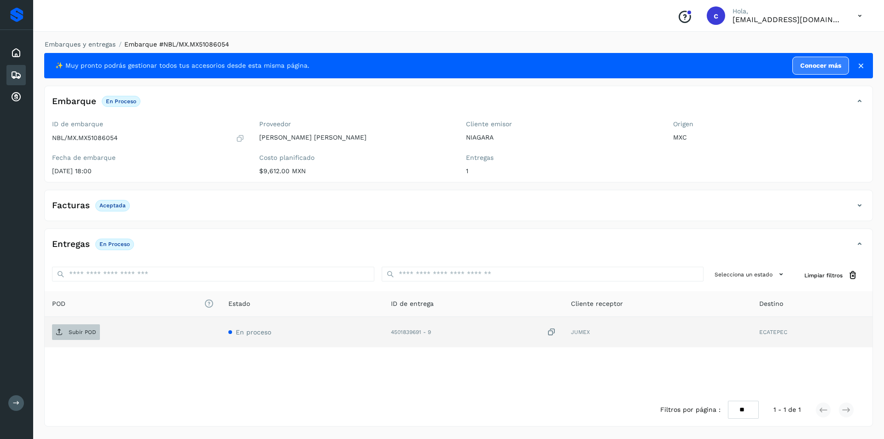
click at [81, 326] on span "Subir POD" at bounding box center [76, 331] width 48 height 15
click at [92, 334] on button "PDF" at bounding box center [75, 332] width 46 height 16
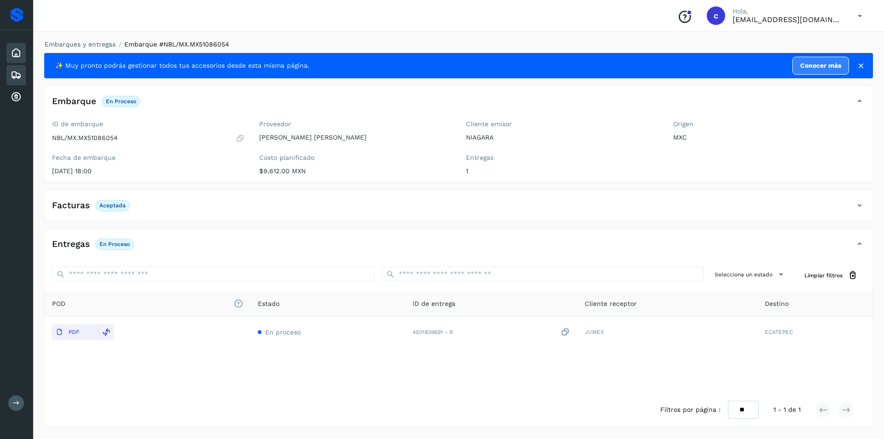
click at [18, 49] on icon at bounding box center [16, 52] width 11 height 11
